Goal: Task Accomplishment & Management: Manage account settings

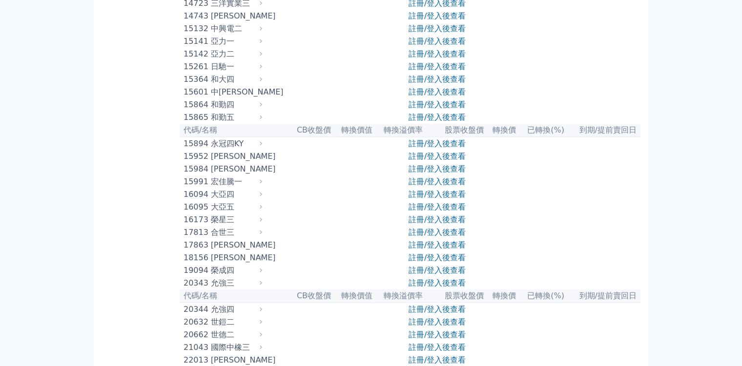
scroll to position [293, 0]
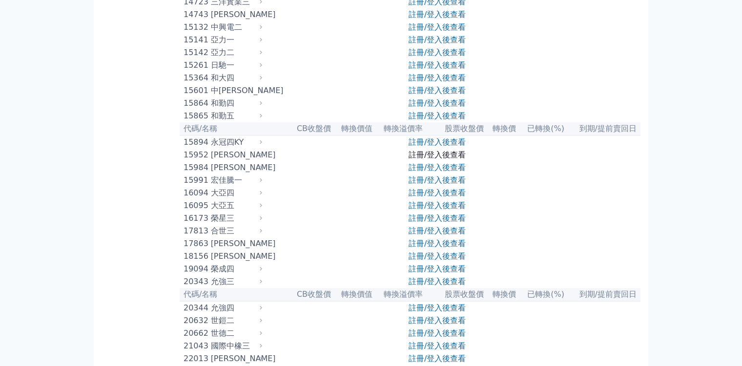
click at [436, 160] on link "註冊/登入後查看" at bounding box center [436, 154] width 57 height 9
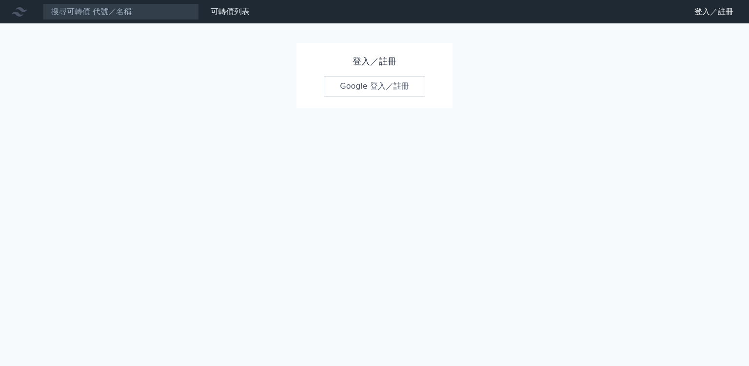
click at [382, 88] on link "Google 登入／註冊" at bounding box center [374, 86] width 101 height 20
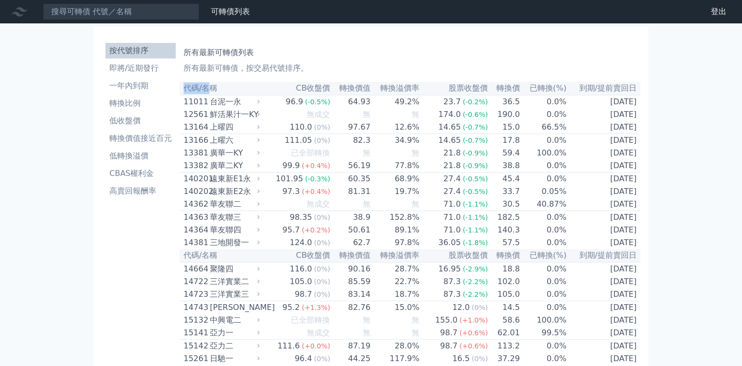
drag, startPoint x: 0, startPoint y: 0, endPoint x: 139, endPoint y: 226, distance: 265.4
click at [180, 95] on th "代碼/名稱" at bounding box center [221, 88] width 82 height 13
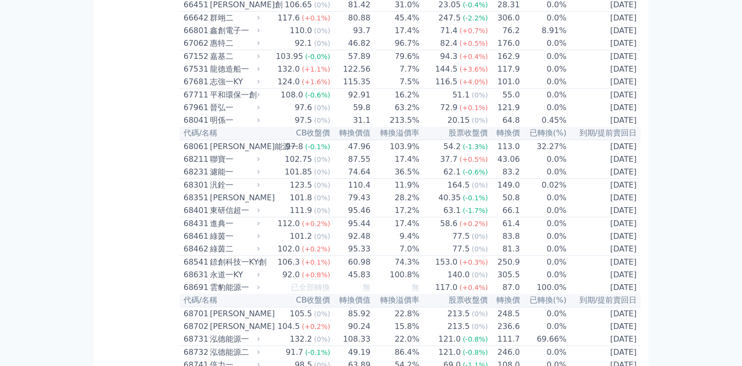
scroll to position [5127, 0]
